Goal: Obtain resource: Obtain resource

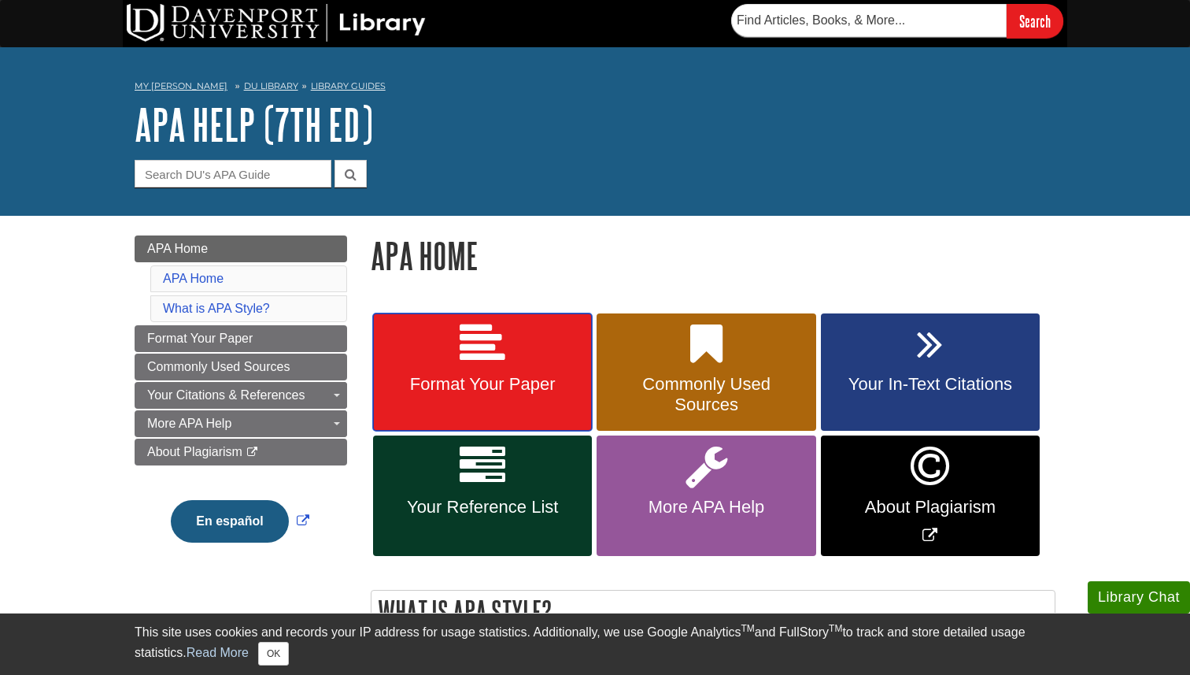
click at [483, 361] on icon at bounding box center [483, 344] width 46 height 46
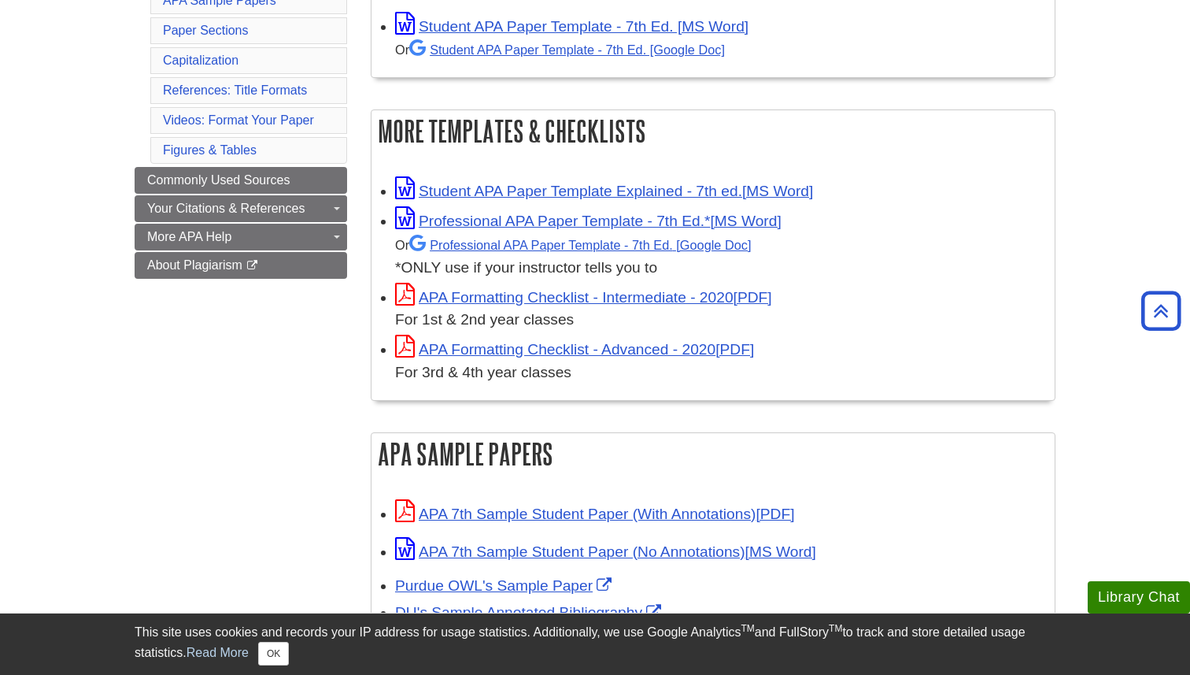
scroll to position [351, 0]
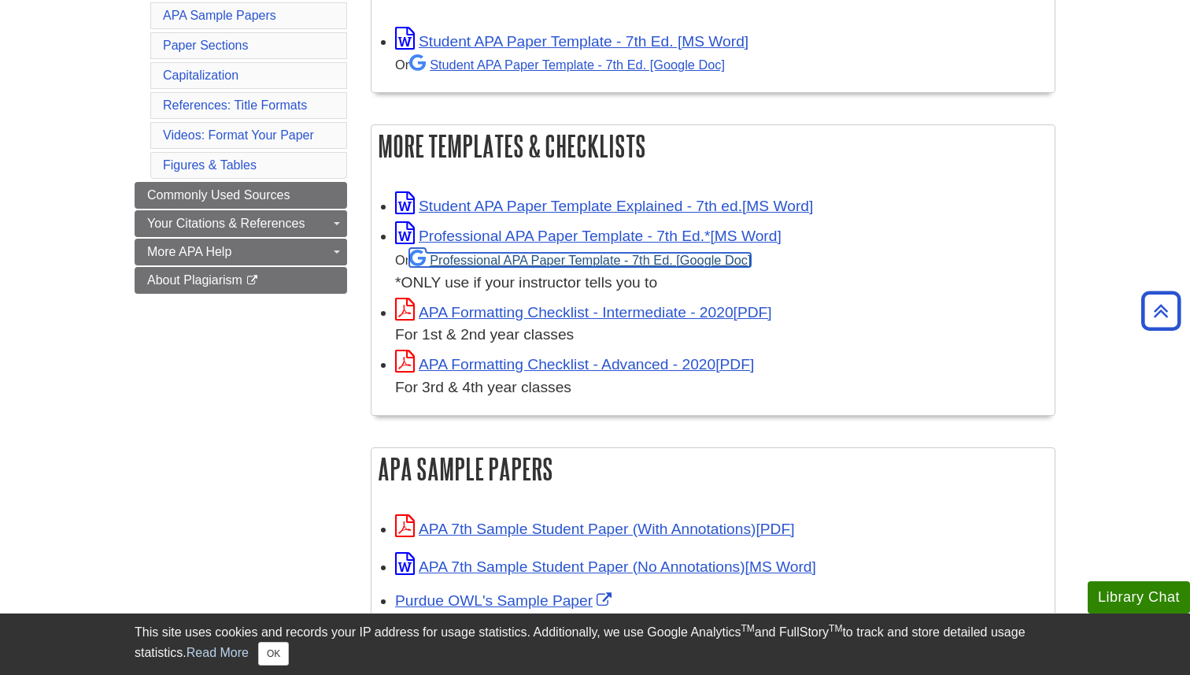
click at [540, 259] on link "Professional APA Paper Template - 7th Ed." at bounding box center [580, 260] width 342 height 14
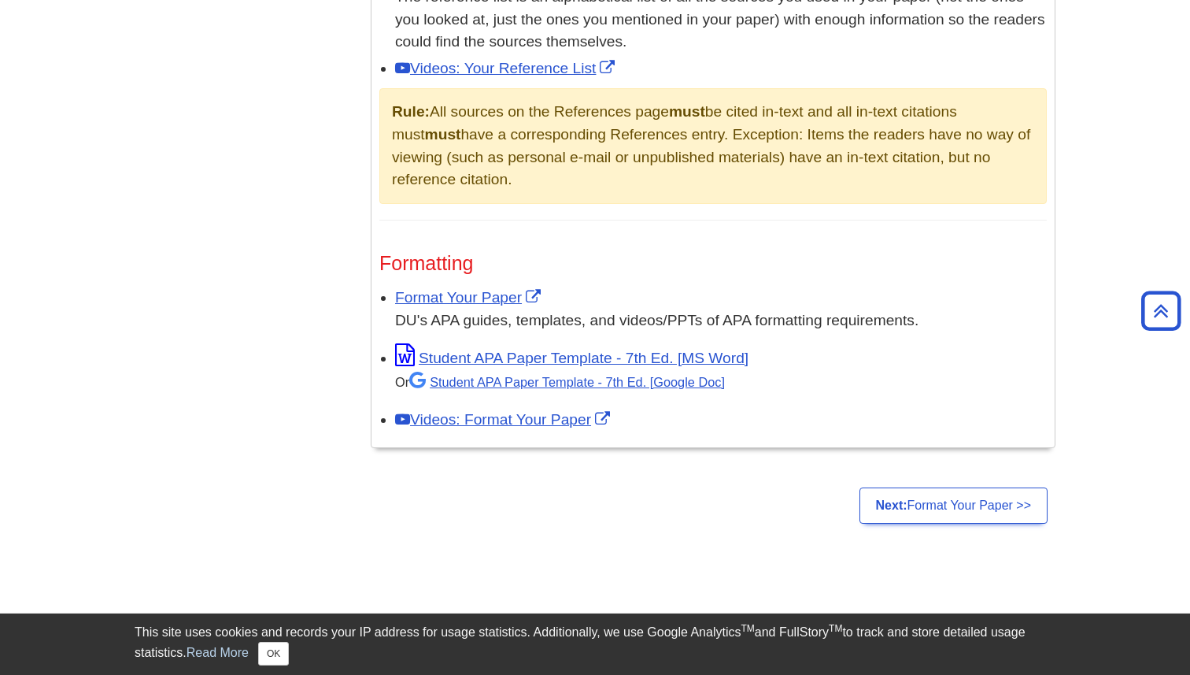
scroll to position [1119, 0]
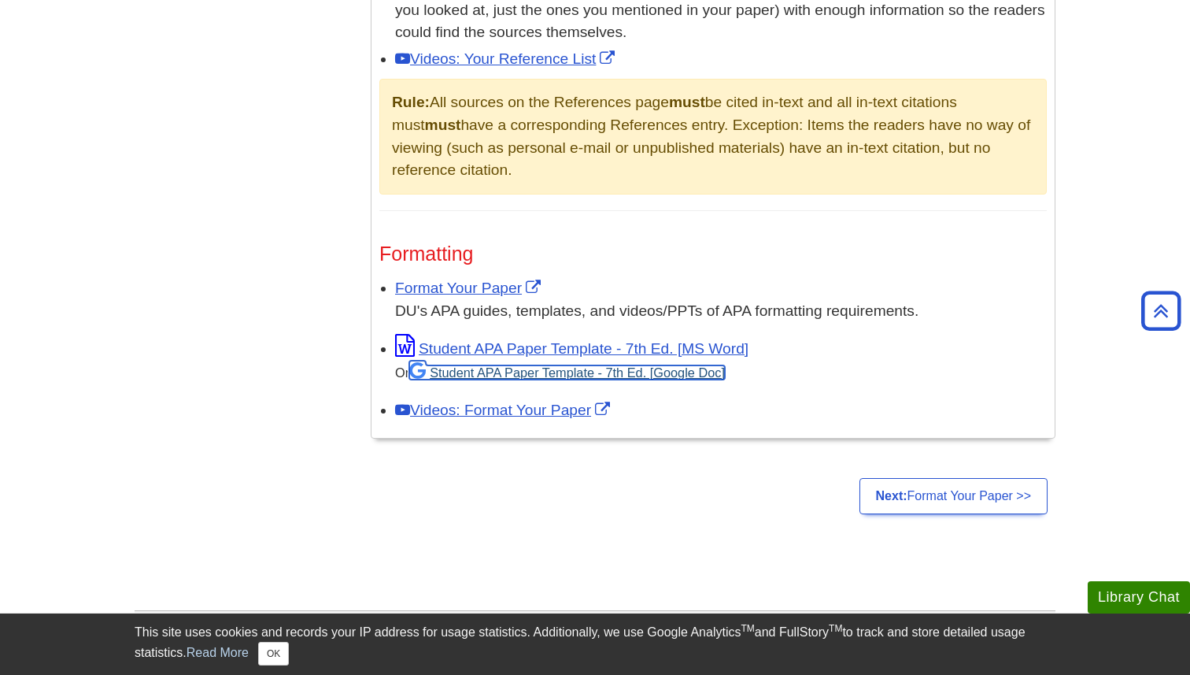
click at [688, 374] on link "Student APA Paper Template - 7th Ed. [Google Doc]" at bounding box center [567, 372] width 316 height 14
